Goal: Information Seeking & Learning: Find specific fact

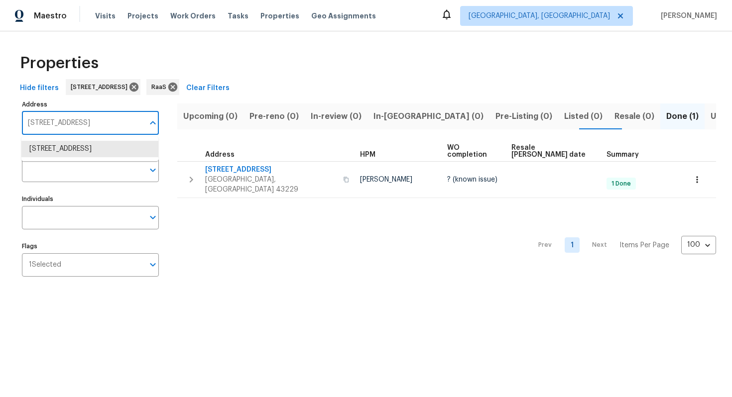
click at [69, 120] on input "1833 Brookfield Rd Columbus OH 43229" at bounding box center [83, 123] width 122 height 23
paste input "20 E 47th St, Los Angeles, CA 90011"
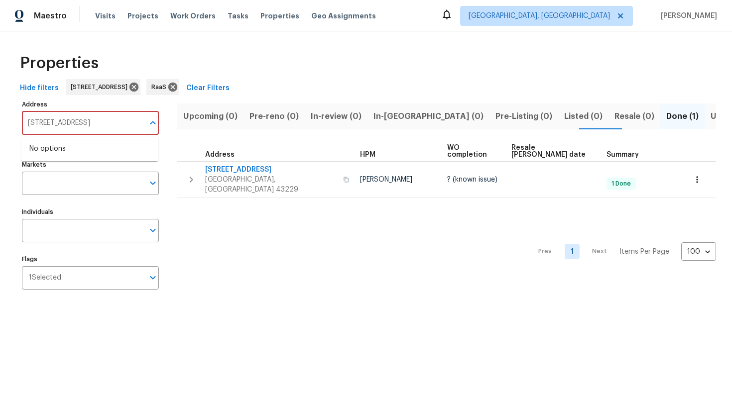
click at [135, 128] on input "[STREET_ADDRESS]" at bounding box center [83, 123] width 122 height 23
click at [142, 123] on input "[STREET_ADDRESS]" at bounding box center [83, 123] width 122 height 23
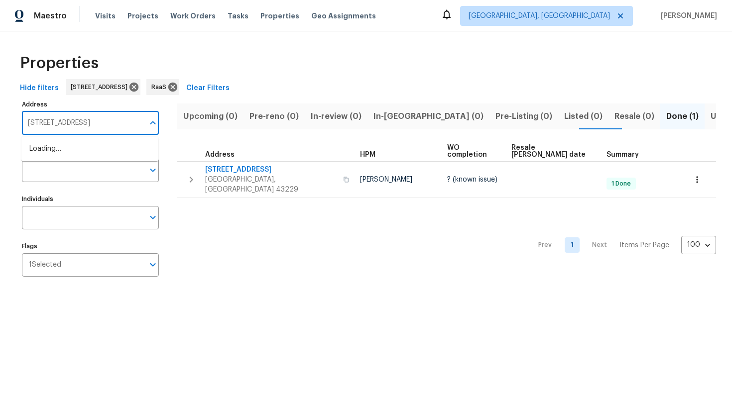
type input "120 E 47th St"
paste input "[STREET_ADDRESS]"
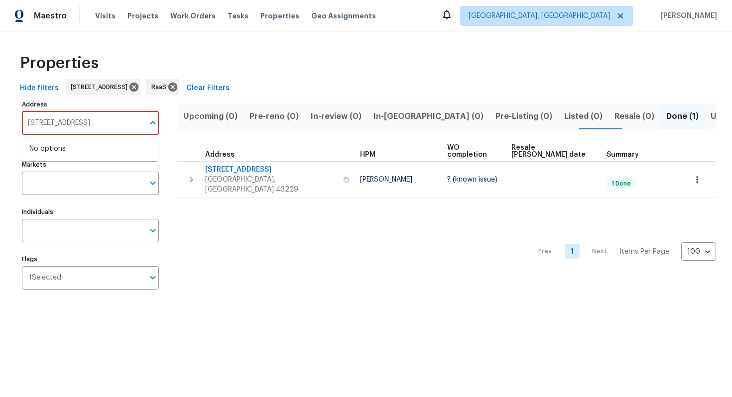
click at [69, 114] on input "[STREET_ADDRESS]" at bounding box center [83, 123] width 122 height 23
paste input "text"
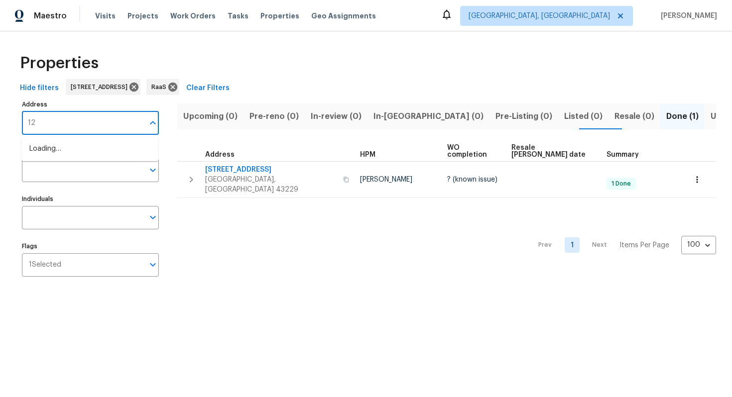
type input "1"
paste input "[STREET_ADDRESS]"
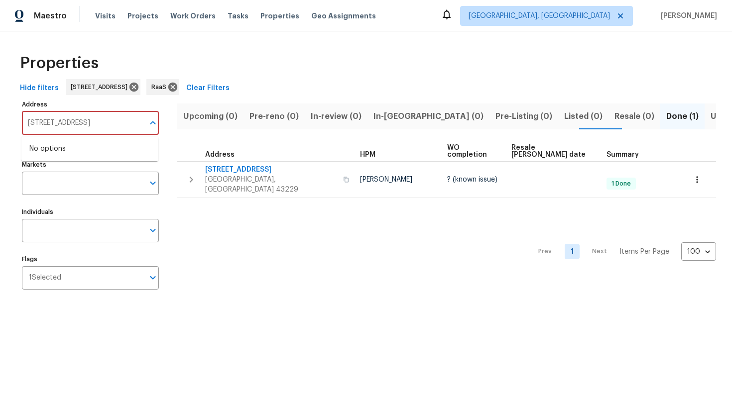
paste input "90011"
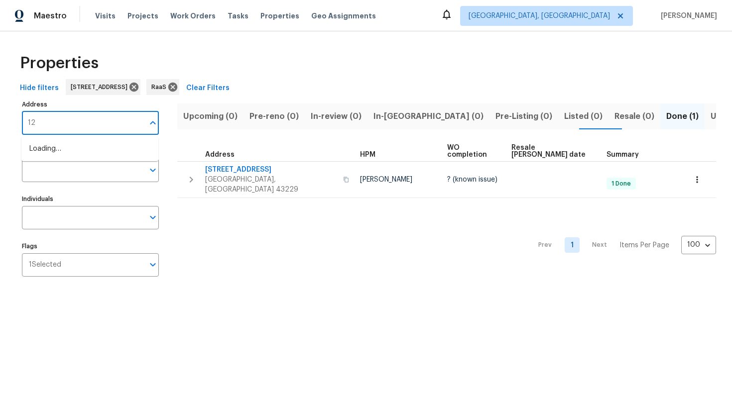
type input "1"
paste input "[STREET_ADDRESS]"
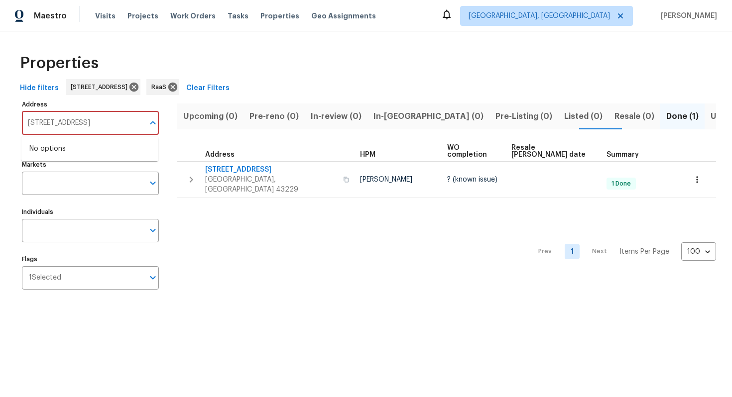
click at [45, 123] on input "[STREET_ADDRESS]" at bounding box center [83, 123] width 122 height 23
type input "120 E"
click at [119, 186] on input "Markets" at bounding box center [83, 183] width 122 height 23
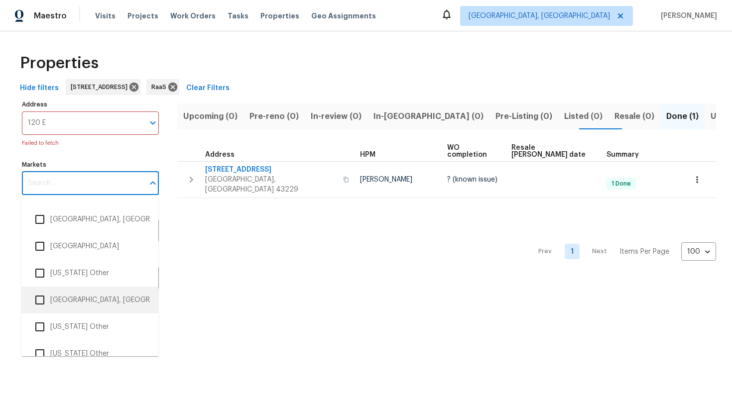
scroll to position [1547, 0]
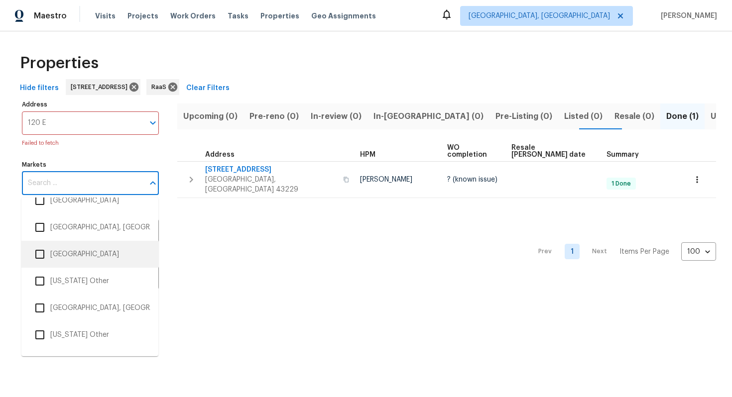
click at [86, 257] on li "Los Angeles" at bounding box center [89, 254] width 121 height 21
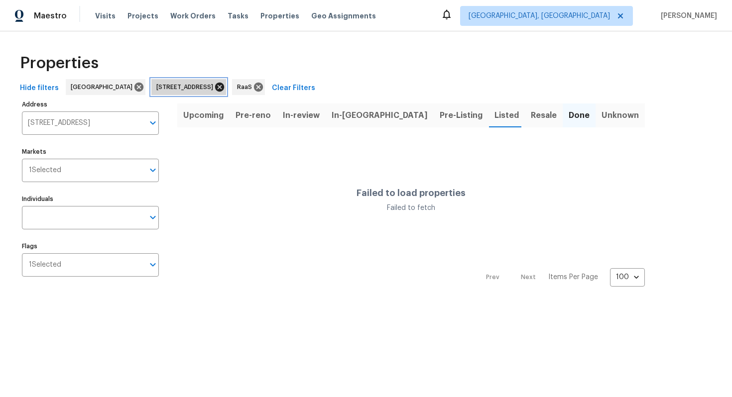
click at [224, 89] on icon at bounding box center [219, 87] width 9 height 9
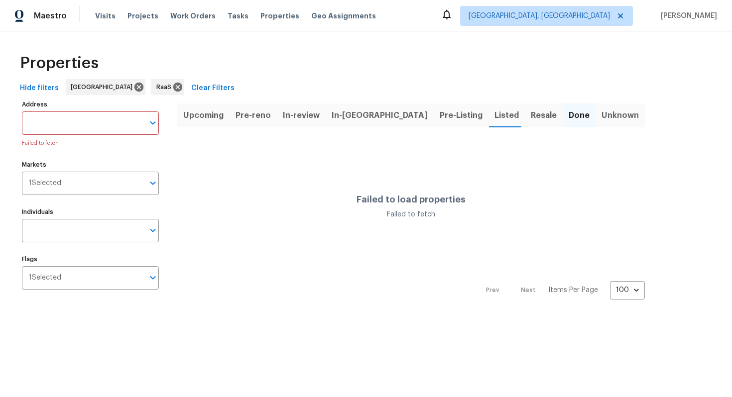
click at [270, 116] on button "Pre-reno" at bounding box center [252, 116] width 47 height 26
click at [300, 118] on span "In-review" at bounding box center [301, 116] width 37 height 14
click at [359, 117] on button "In-reno" at bounding box center [380, 116] width 108 height 26
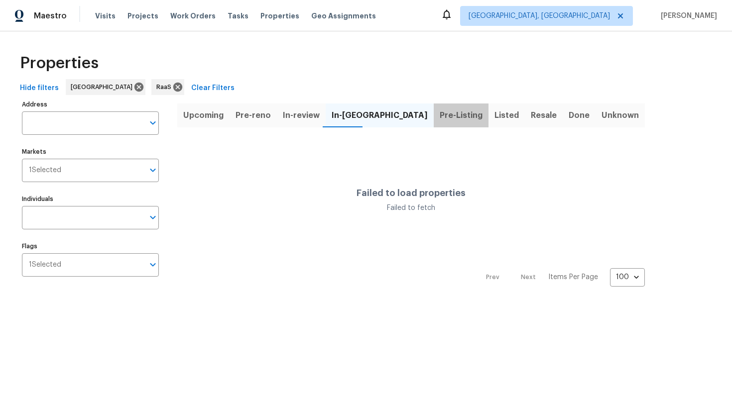
click at [434, 108] on button "Pre-Listing" at bounding box center [461, 116] width 55 height 26
click at [111, 282] on div "Address Address Markets 1 Selected Markets Individuals Individuals Flags 1 Sele…" at bounding box center [96, 192] width 149 height 189
click at [118, 269] on input "Flags" at bounding box center [102, 264] width 83 height 23
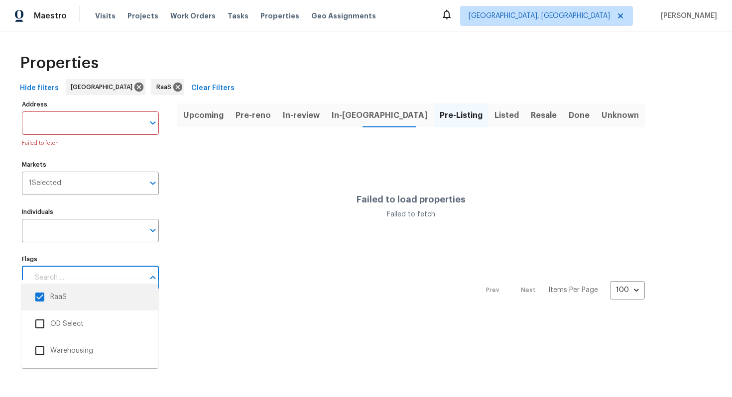
click at [41, 294] on input "checkbox" at bounding box center [39, 297] width 21 height 21
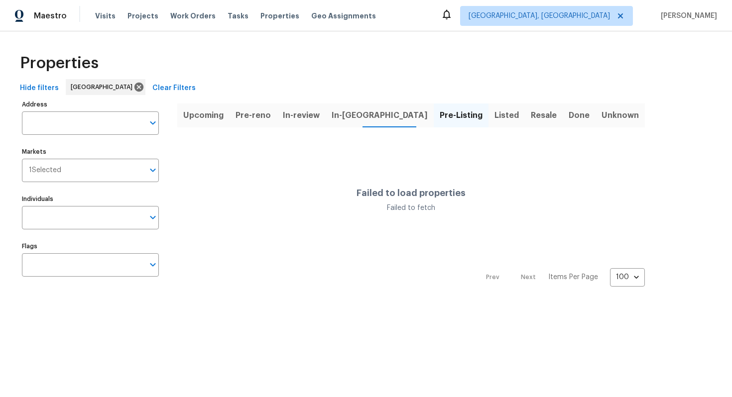
click at [494, 119] on span "Listed" at bounding box center [506, 116] width 24 height 14
click at [531, 114] on span "Resale" at bounding box center [544, 116] width 26 height 14
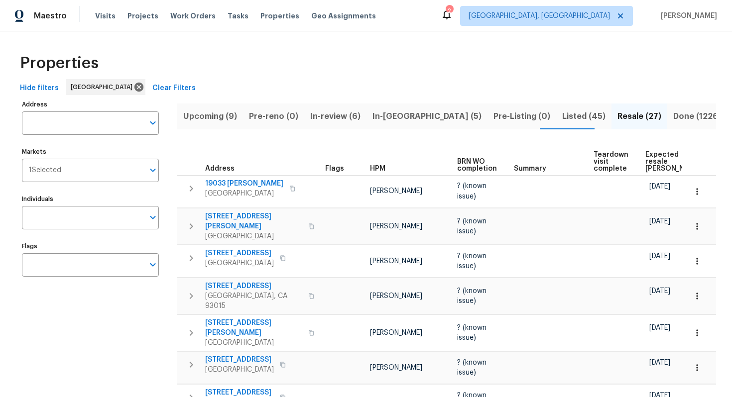
click at [218, 118] on span "Upcoming (9)" at bounding box center [210, 117] width 54 height 14
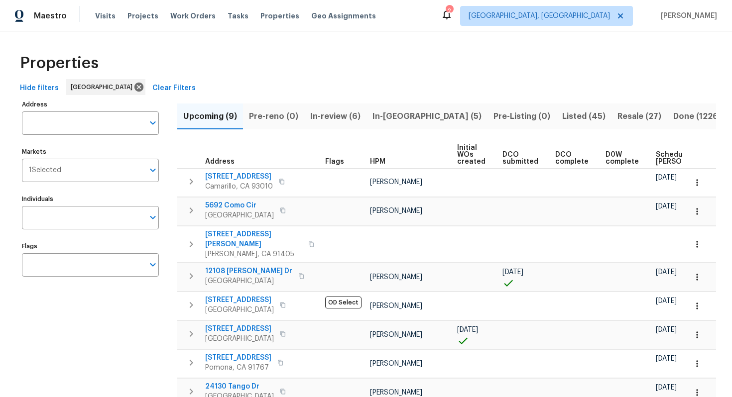
click at [673, 117] on span "Done (1226)" at bounding box center [697, 117] width 48 height 14
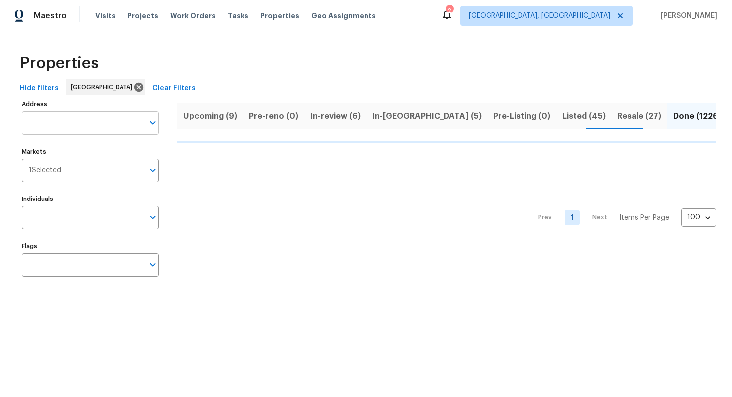
click at [63, 126] on input "Address" at bounding box center [83, 123] width 122 height 23
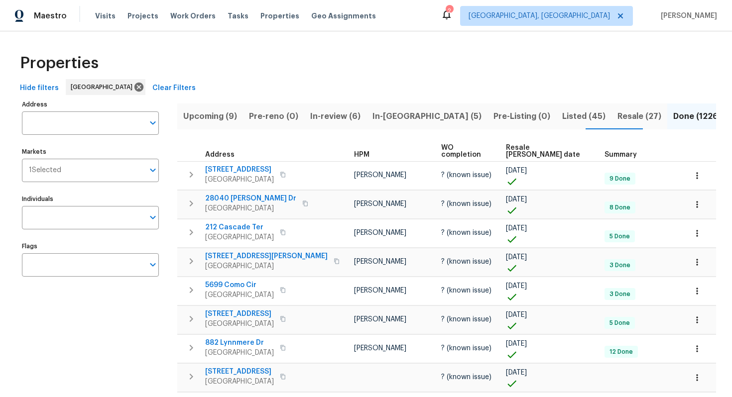
click at [63, 126] on input "Address" at bounding box center [83, 123] width 122 height 23
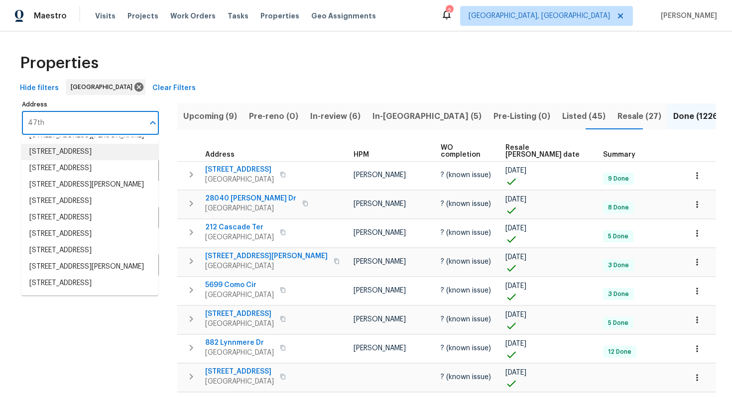
scroll to position [199, 0]
type input "47th"
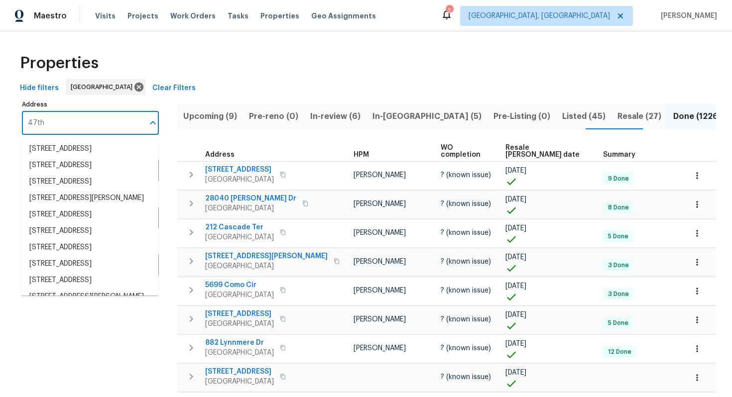
scroll to position [112, 0]
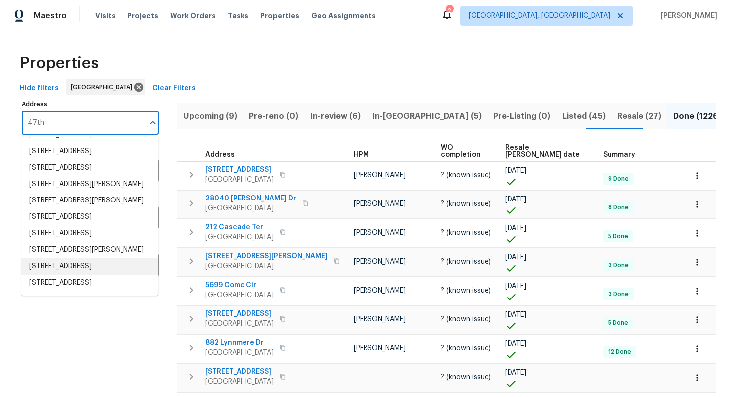
click at [189, 83] on div "Hide filters Los Angeles Clear Filters" at bounding box center [366, 88] width 700 height 18
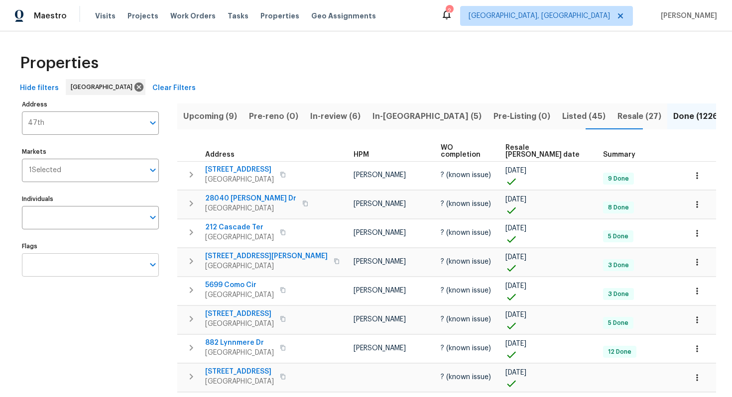
click at [90, 270] on input "Flags" at bounding box center [83, 264] width 122 height 23
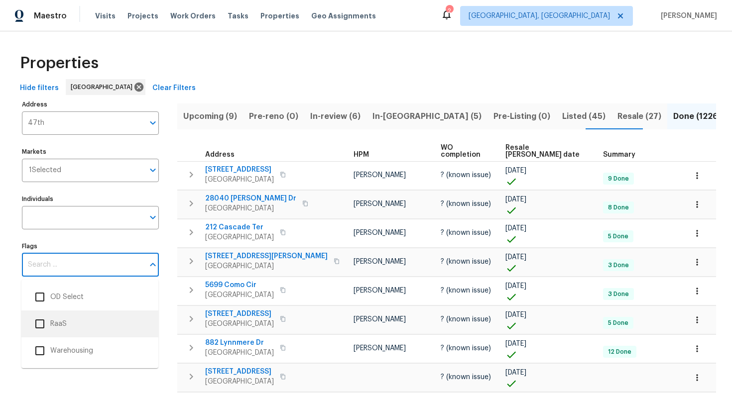
click at [63, 315] on li "RaaS" at bounding box center [89, 324] width 121 height 21
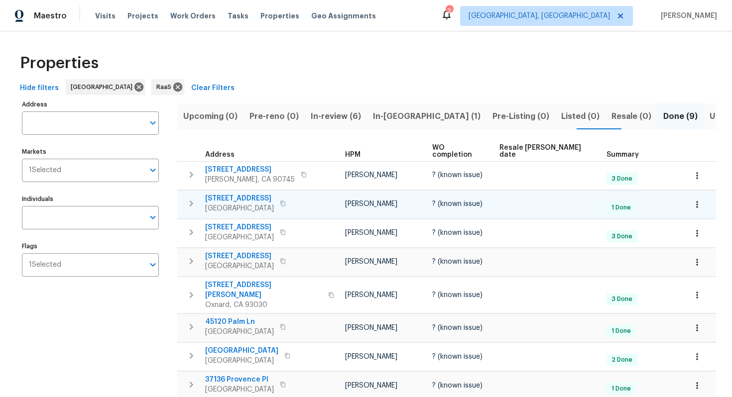
click at [235, 194] on span "120 E 47th St" at bounding box center [239, 199] width 69 height 10
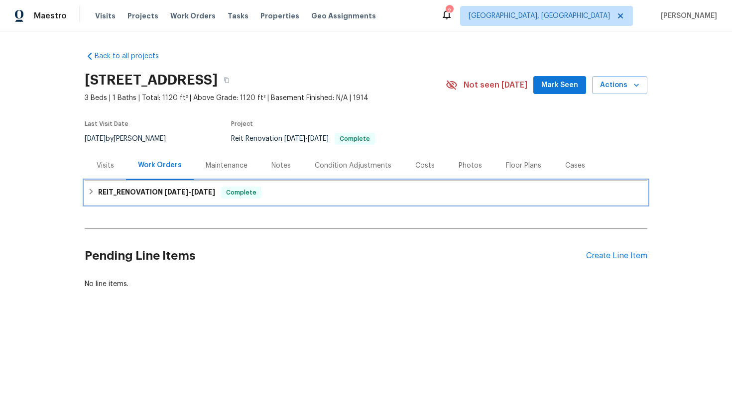
click at [135, 189] on h6 "REIT_RENOVATION [DATE] - [DATE]" at bounding box center [156, 193] width 117 height 12
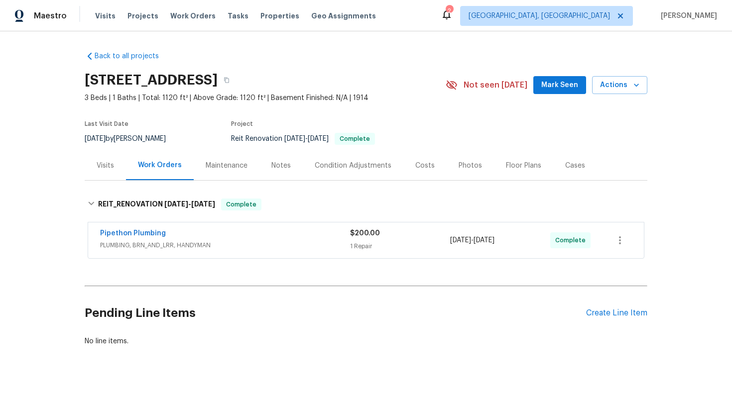
click at [416, 161] on div "Costs" at bounding box center [424, 166] width 19 height 10
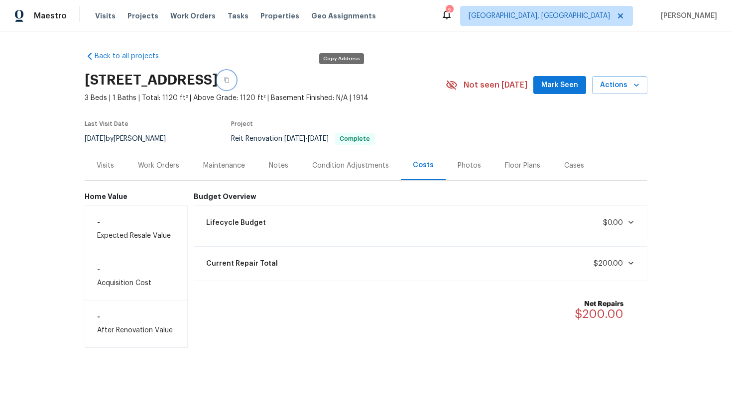
click at [235, 76] on button "button" at bounding box center [227, 80] width 18 height 18
click at [145, 175] on div "Work Orders" at bounding box center [158, 165] width 65 height 29
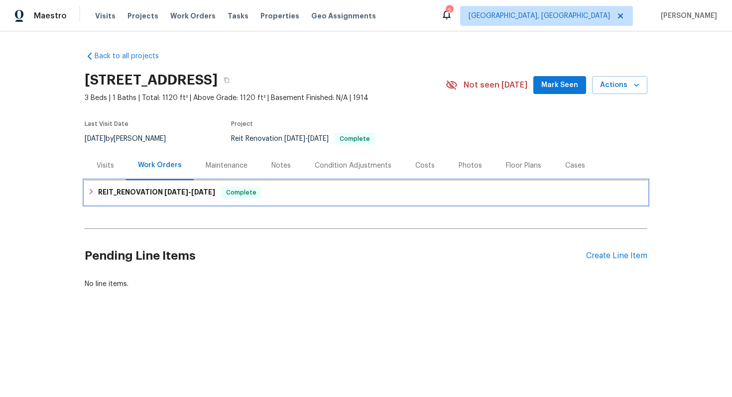
click at [120, 194] on h6 "REIT_RENOVATION [DATE] - [DATE]" at bounding box center [156, 193] width 117 height 12
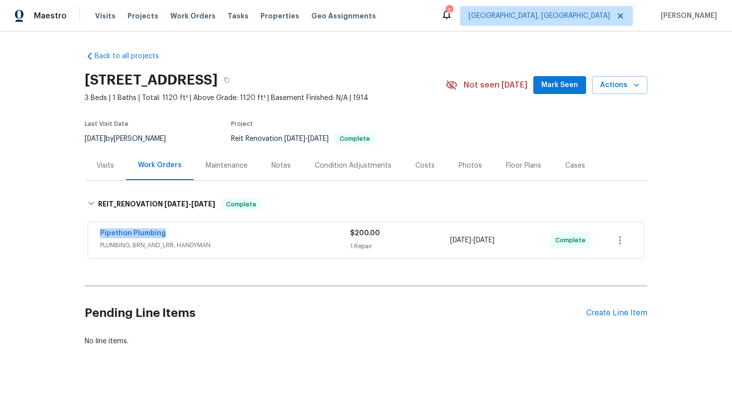
drag, startPoint x: 96, startPoint y: 230, endPoint x: 195, endPoint y: 228, distance: 99.1
click at [195, 228] on div "Pipethon Plumbing PLUMBING, BRN_AND_LRR, HANDYMAN $200.00 1 Repair [DATE] - [DA…" at bounding box center [366, 241] width 556 height 36
copy link "Pipethon Plumbing"
